Goal: Check status

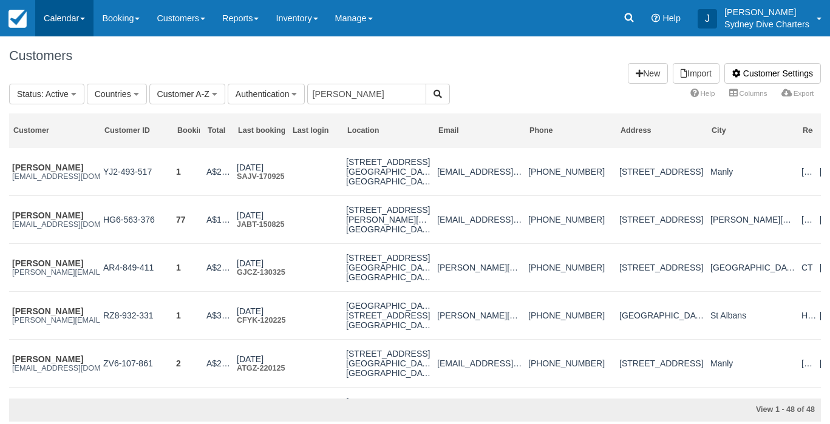
click at [62, 22] on link "Calendar" at bounding box center [64, 18] width 58 height 36
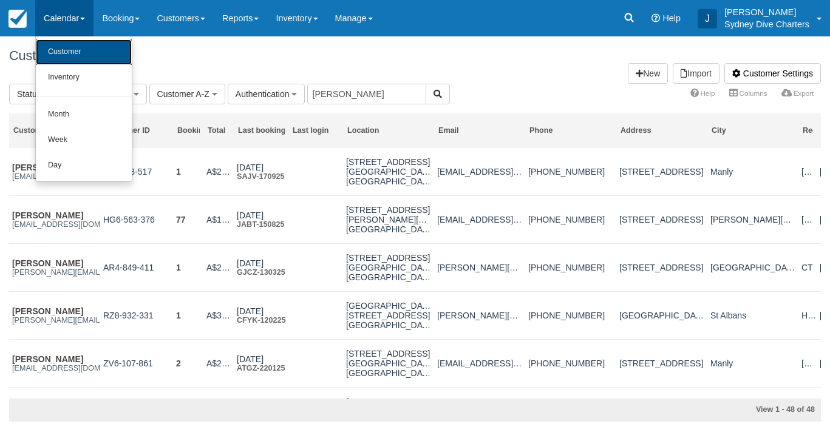
click at [69, 47] on link "Customer" at bounding box center [84, 51] width 96 height 25
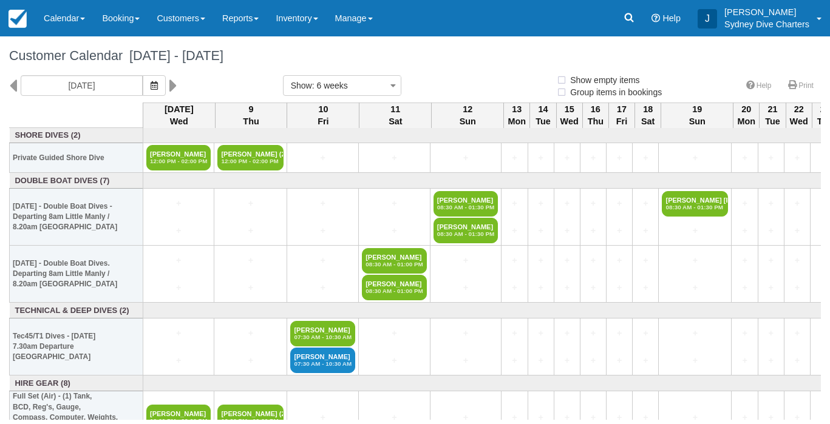
select select
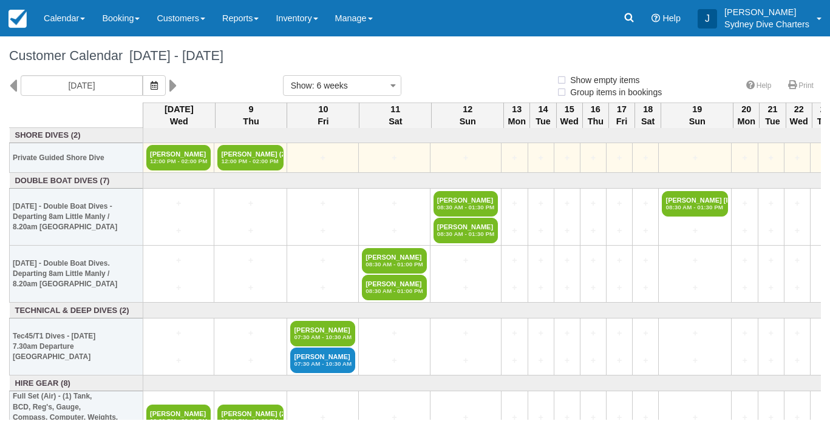
select select
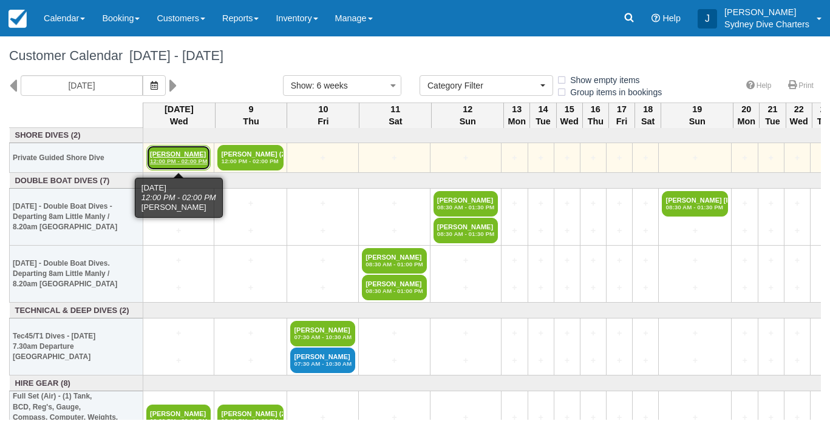
click at [195, 154] on link "Richard Gregroy 12:00 PM - 02:00 PM" at bounding box center [178, 157] width 64 height 25
